Goal: Task Accomplishment & Management: Manage account settings

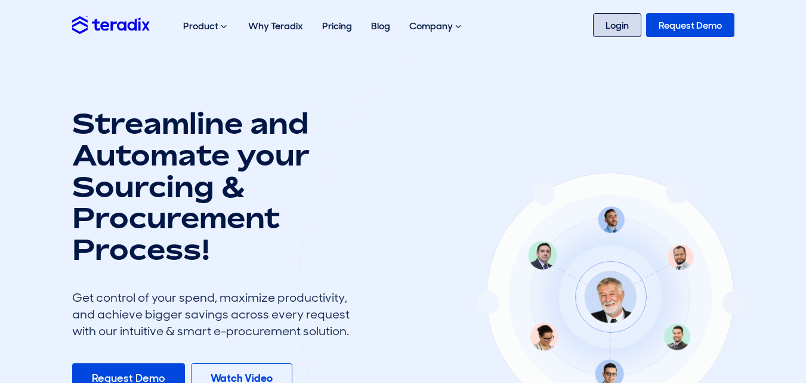
click at [616, 21] on link "Login" at bounding box center [617, 25] width 48 height 24
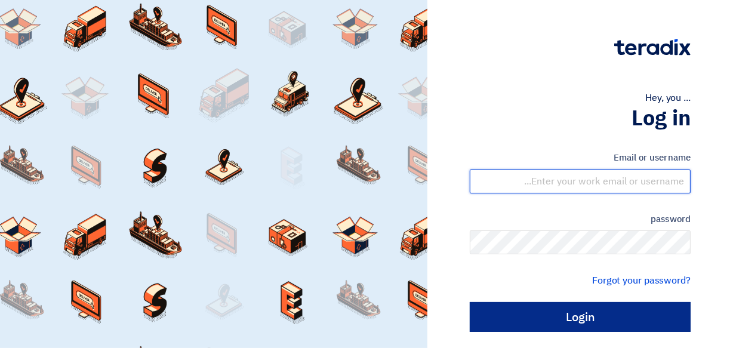
type input "waraich@hahest.com"
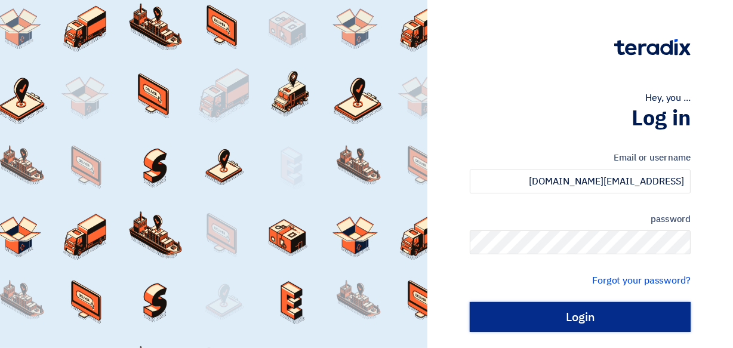
click at [545, 316] on input "Login" at bounding box center [580, 317] width 221 height 30
type input "Sign in"
